Goal: Task Accomplishment & Management: Manage account settings

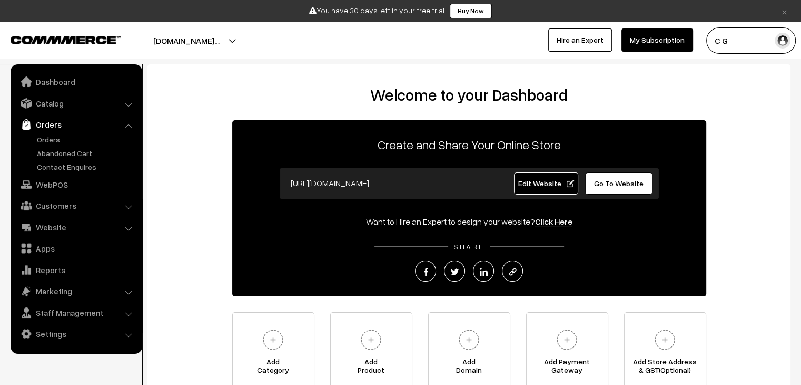
click at [719, 43] on button "C G" at bounding box center [752, 40] width 90 height 26
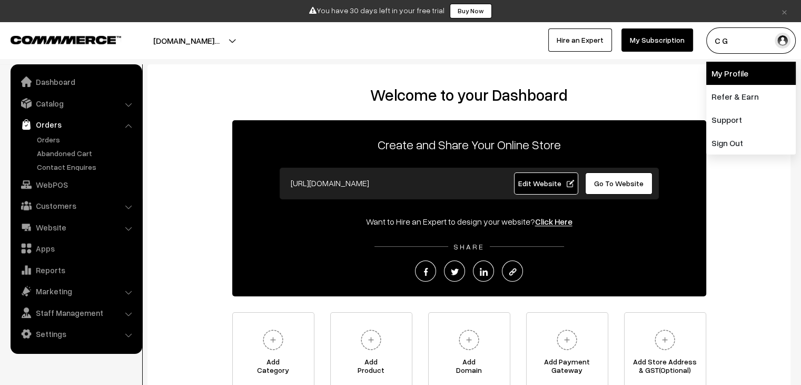
click at [733, 79] on link "My Profile" at bounding box center [752, 73] width 90 height 23
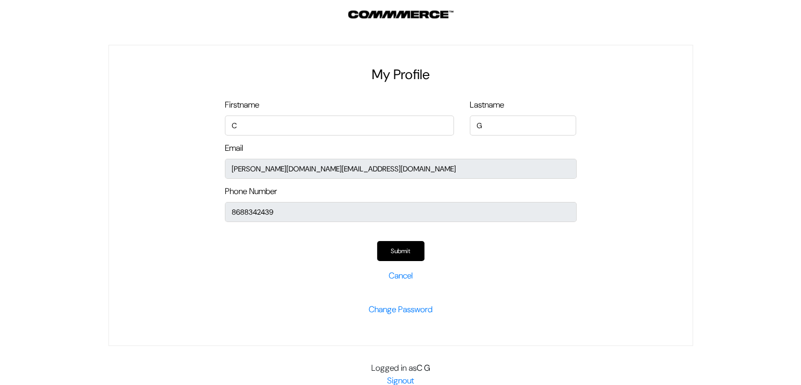
scroll to position [2, 0]
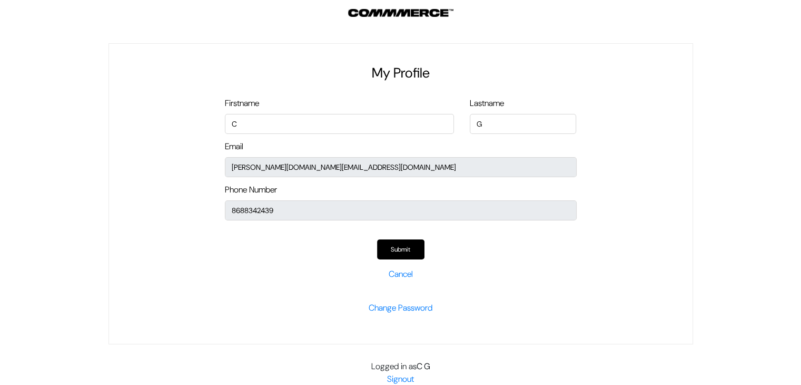
click at [376, 155] on div "Email mithilesh.cg@admaxlocal.com" at bounding box center [401, 158] width 352 height 37
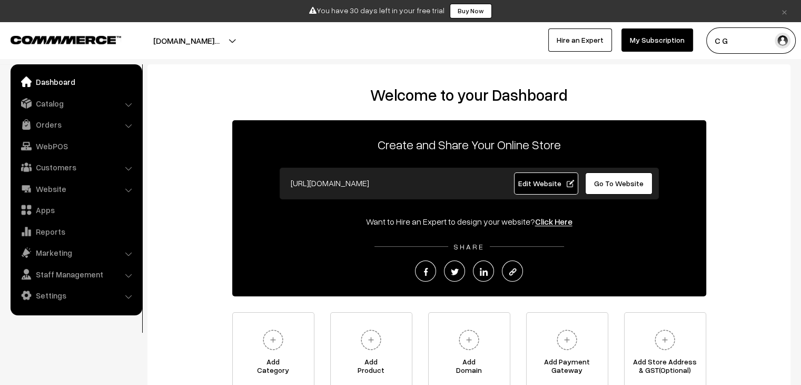
click at [743, 46] on button "C G" at bounding box center [752, 40] width 90 height 26
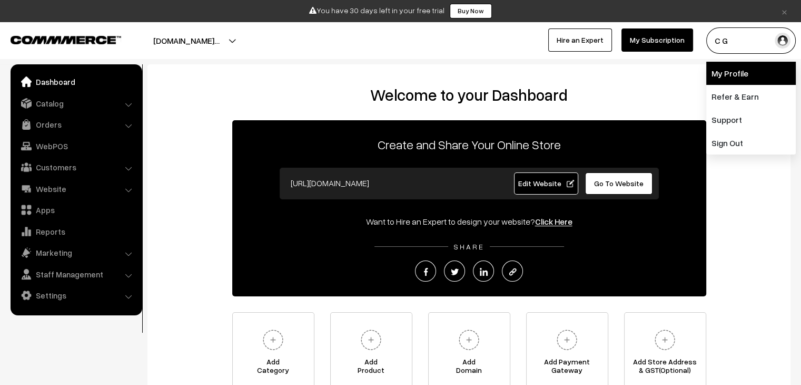
click at [734, 79] on link "My Profile" at bounding box center [752, 73] width 90 height 23
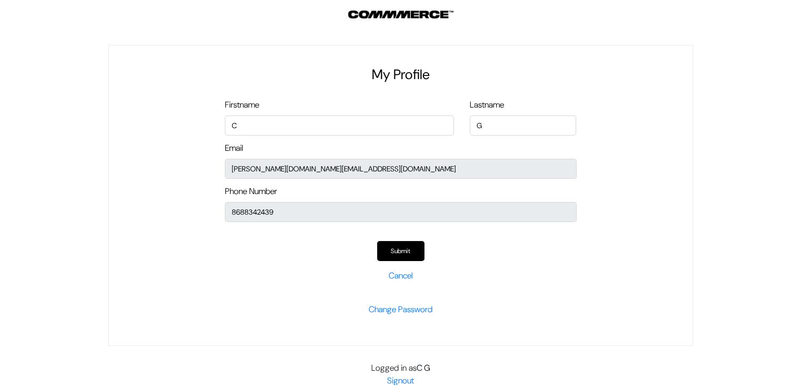
scroll to position [2, 0]
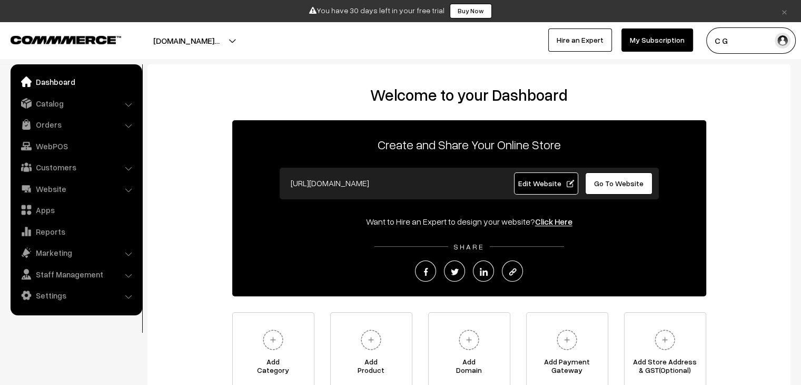
click at [731, 43] on button "C G" at bounding box center [752, 40] width 90 height 26
click at [257, 38] on button "[DOMAIN_NAME]…" at bounding box center [186, 40] width 140 height 26
click at [51, 300] on link "Settings" at bounding box center [75, 295] width 125 height 19
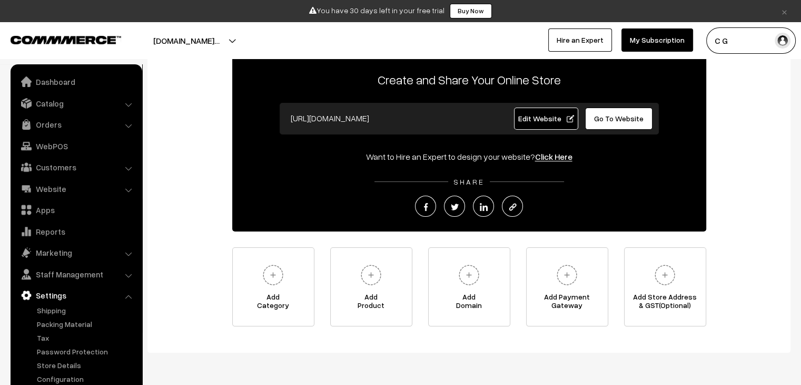
scroll to position [65, 0]
click at [180, 338] on div "Welcome to your Dashboard Create and Share Your Online Store https://test-store…" at bounding box center [469, 175] width 643 height 353
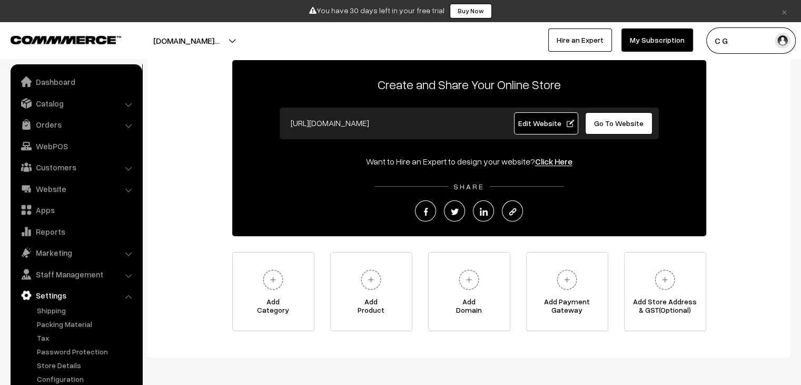
scroll to position [59, 0]
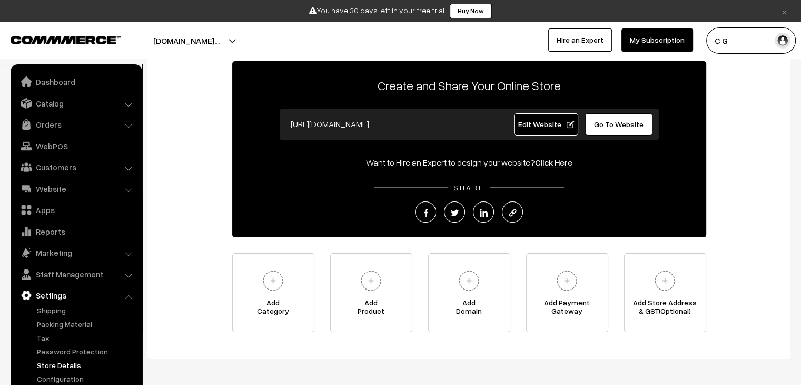
click at [60, 365] on link "Store Details" at bounding box center [86, 364] width 104 height 11
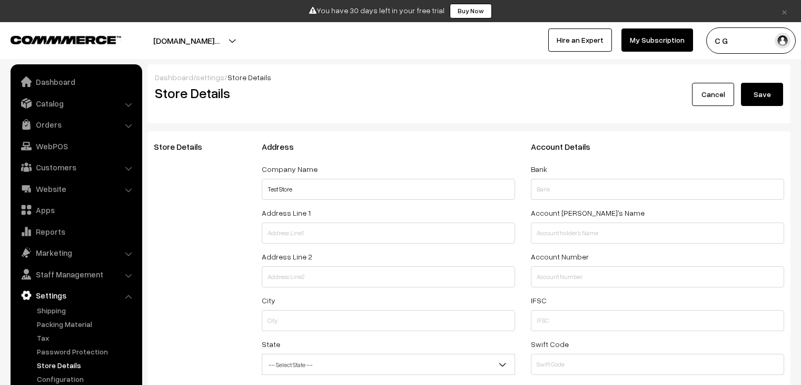
select select "99"
click at [240, 41] on button "[DOMAIN_NAME]…" at bounding box center [186, 40] width 140 height 26
click at [759, 42] on button "C G" at bounding box center [752, 40] width 90 height 26
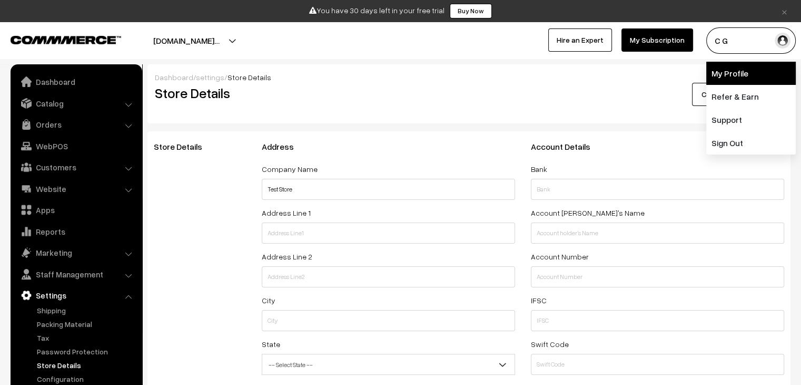
click at [754, 76] on link "My Profile" at bounding box center [752, 73] width 90 height 23
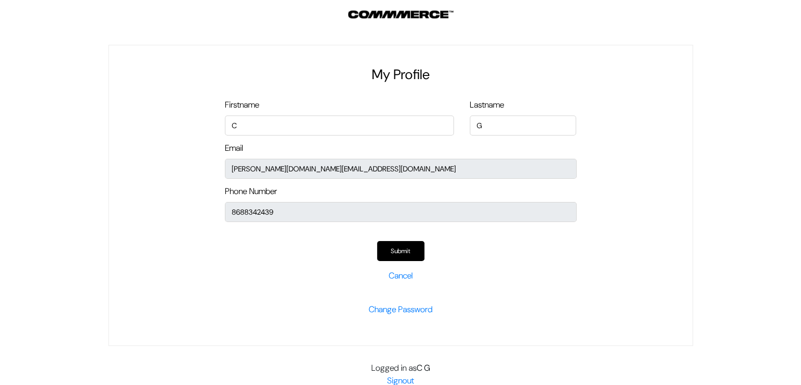
click at [628, 173] on div "My Profile Firstname C Lastname G Email [PERSON_NAME][DOMAIN_NAME][EMAIL_ADDRES…" at bounding box center [401, 195] width 585 height 301
click at [242, 148] on label "Email" at bounding box center [234, 148] width 18 height 13
click at [518, 66] on h2 "My Profile" at bounding box center [401, 74] width 352 height 16
click at [685, 60] on div "My Profile Firstname C Lastname G Email [PERSON_NAME][DOMAIN_NAME][EMAIL_ADDRES…" at bounding box center [401, 195] width 585 height 301
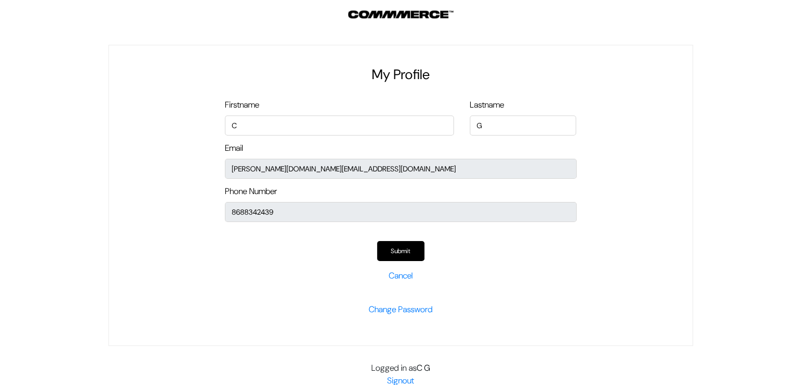
click at [685, 60] on div "My Profile Firstname C Lastname G Email [PERSON_NAME][DOMAIN_NAME][EMAIL_ADDRES…" at bounding box center [401, 195] width 585 height 301
